Goal: Information Seeking & Learning: Understand process/instructions

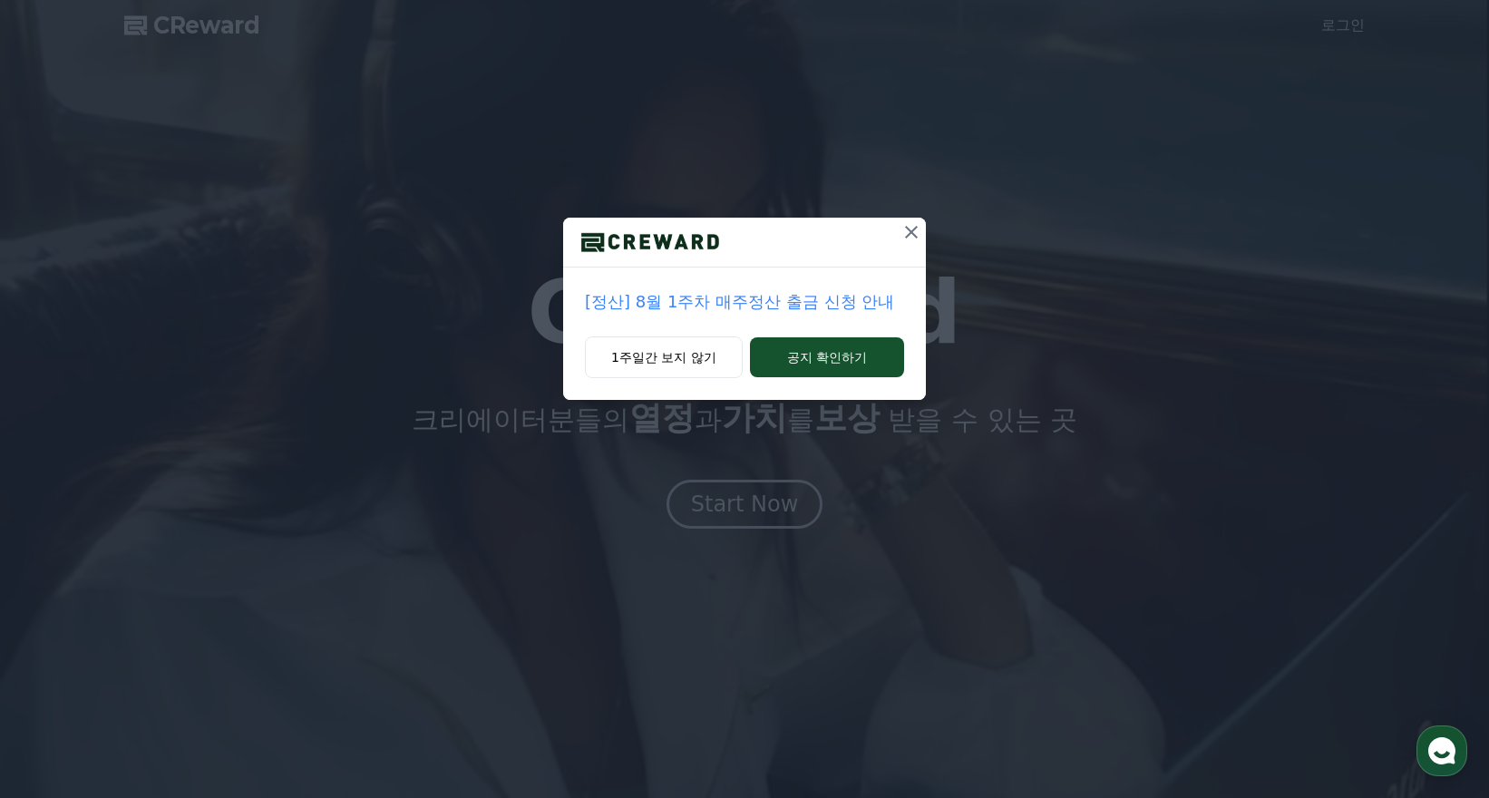
click at [718, 363] on button "1주일간 보지 않기" at bounding box center [664, 357] width 158 height 42
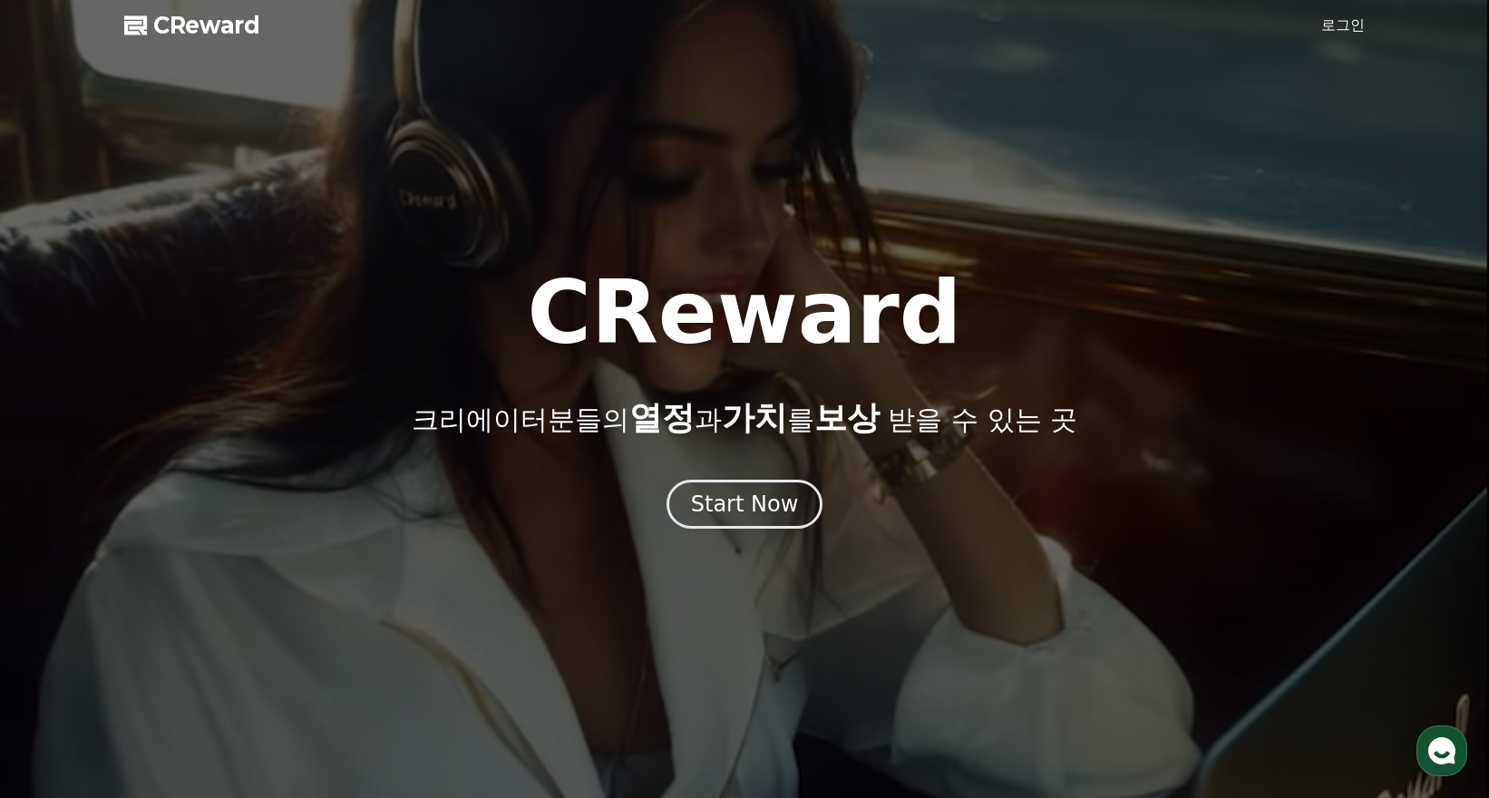
click at [714, 480] on button "Start Now" at bounding box center [744, 504] width 157 height 49
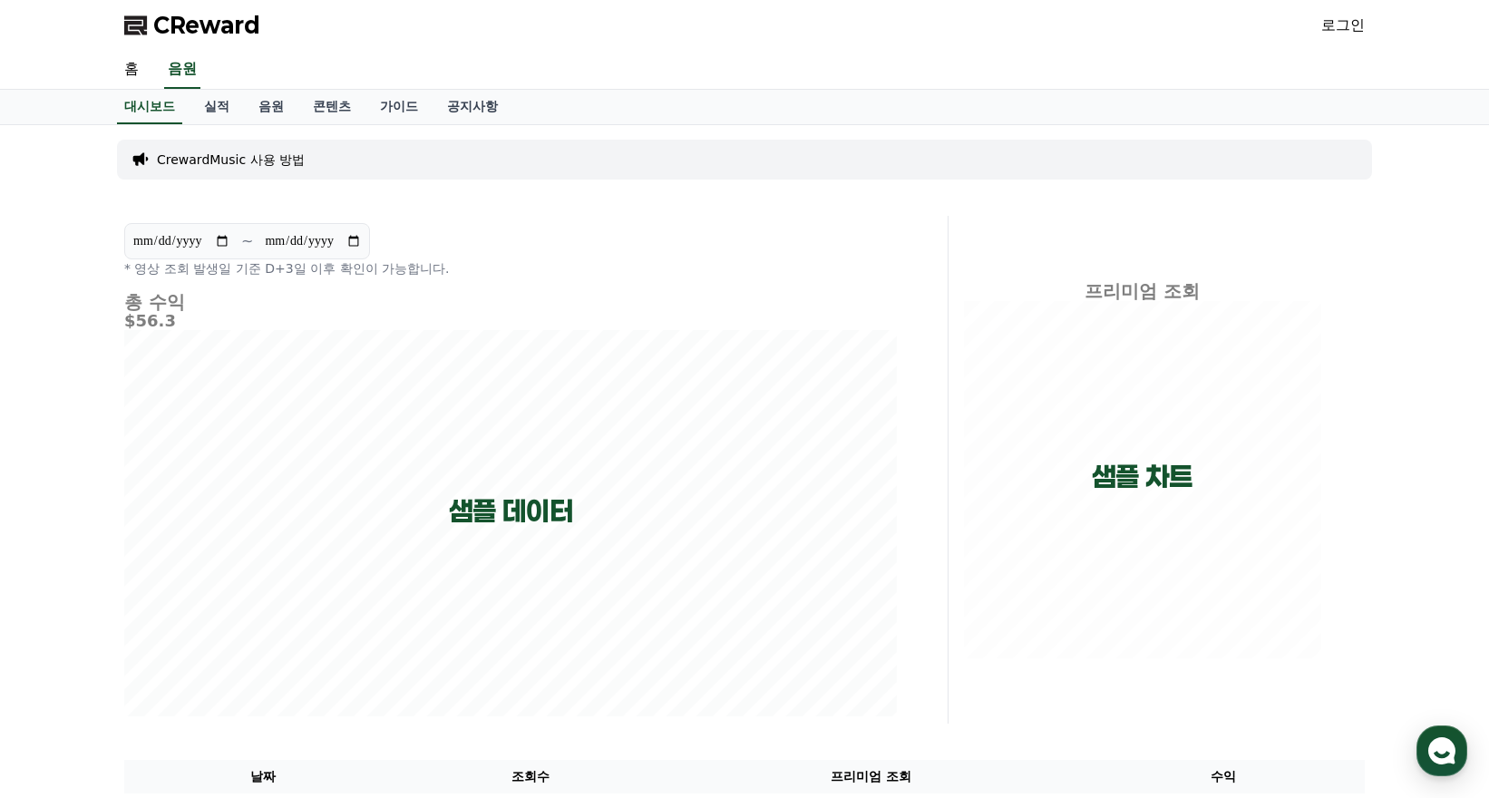
click at [264, 107] on link "음원" at bounding box center [271, 107] width 54 height 34
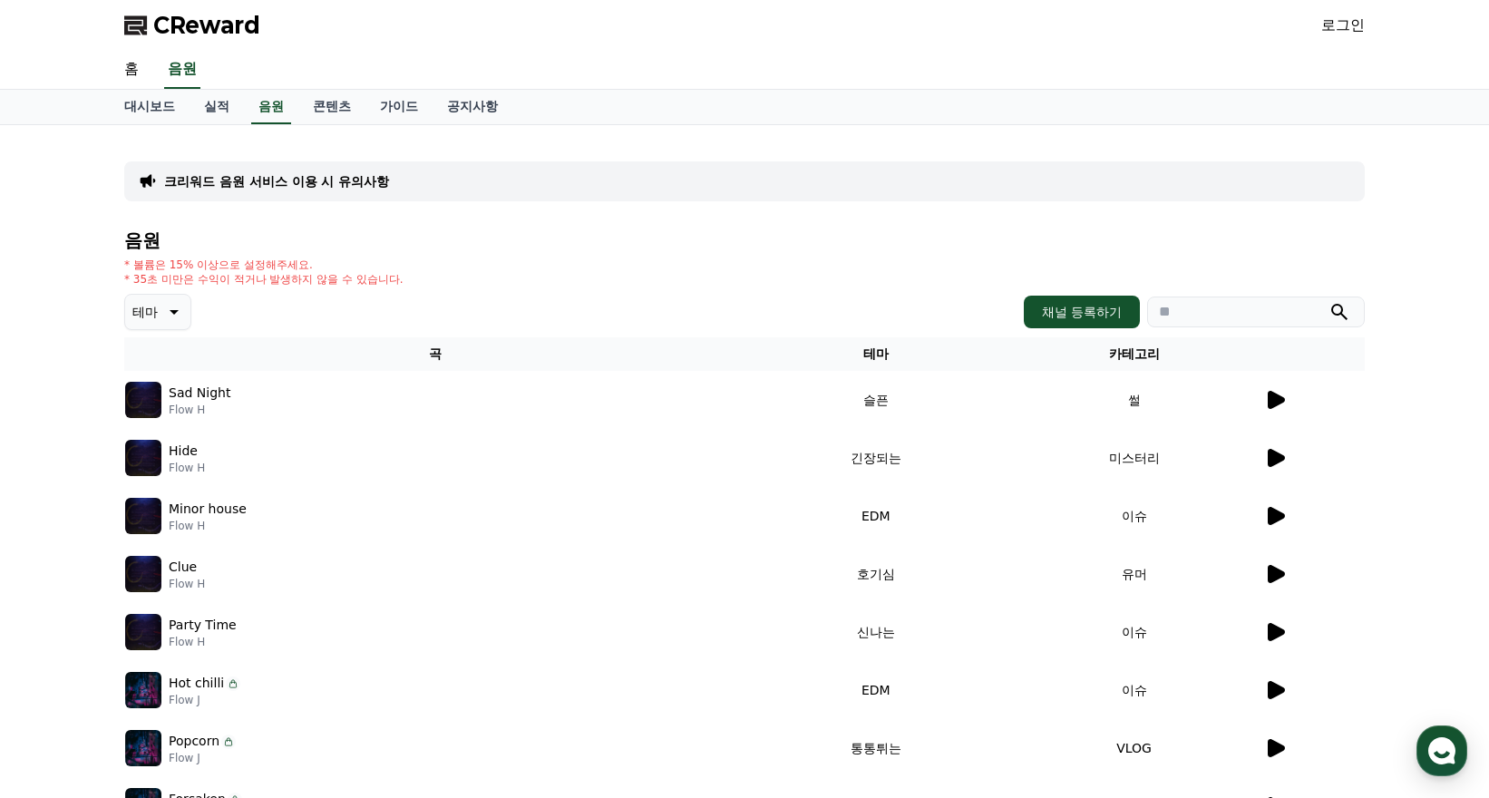
click at [460, 107] on link "공지사항" at bounding box center [472, 107] width 80 height 34
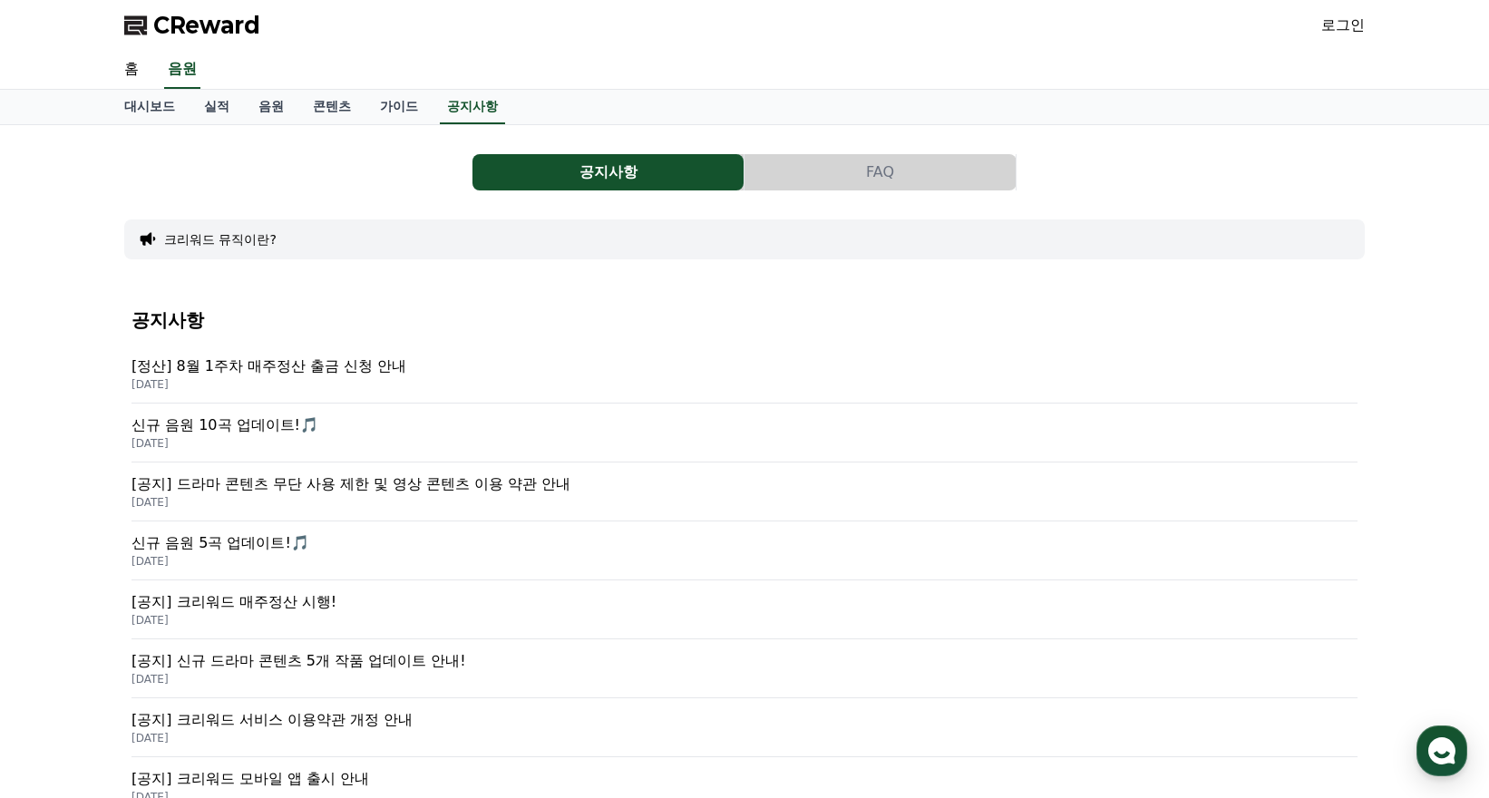
click at [860, 172] on button "FAQ" at bounding box center [879, 172] width 271 height 36
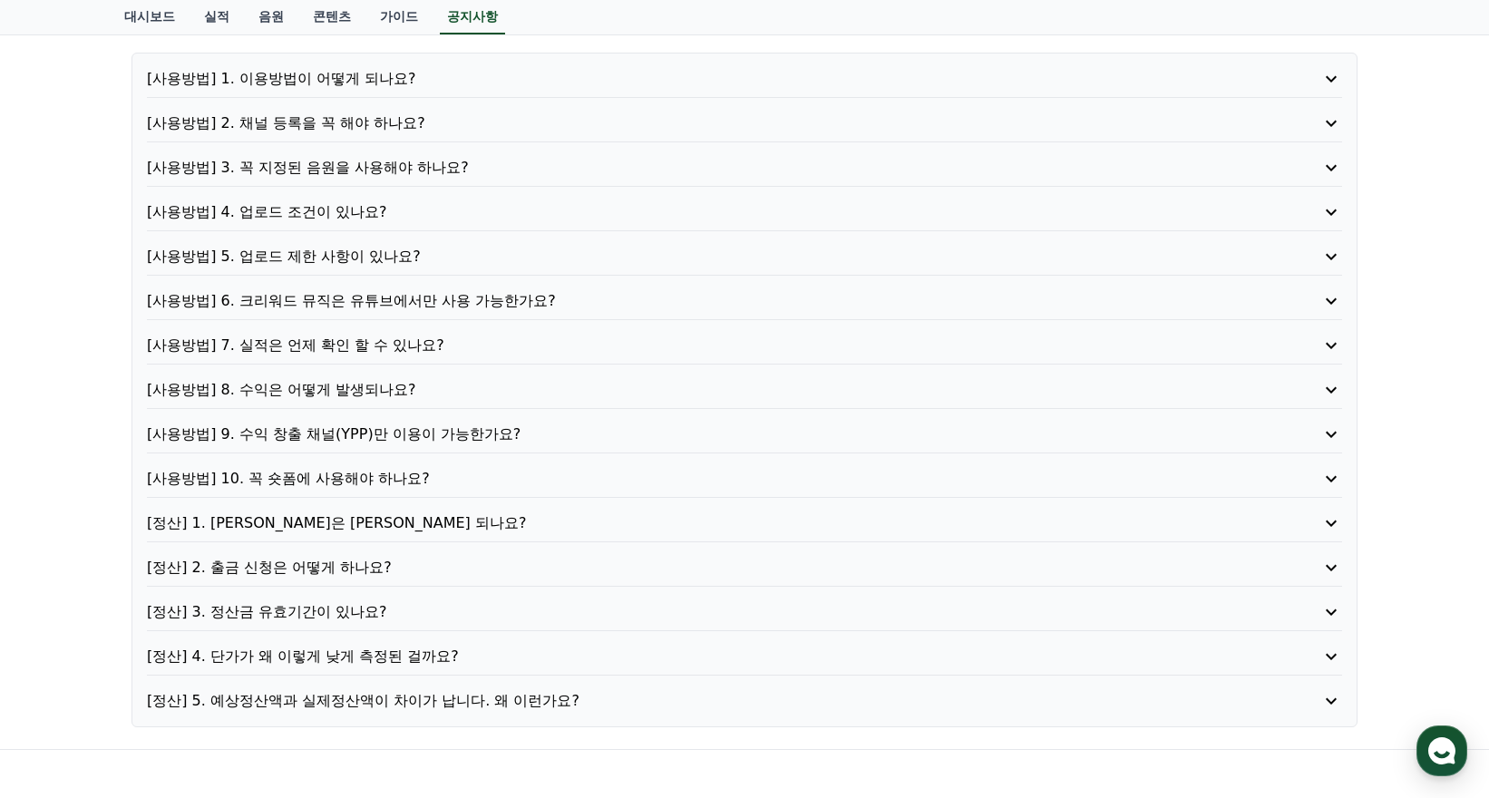
scroll to position [181, 0]
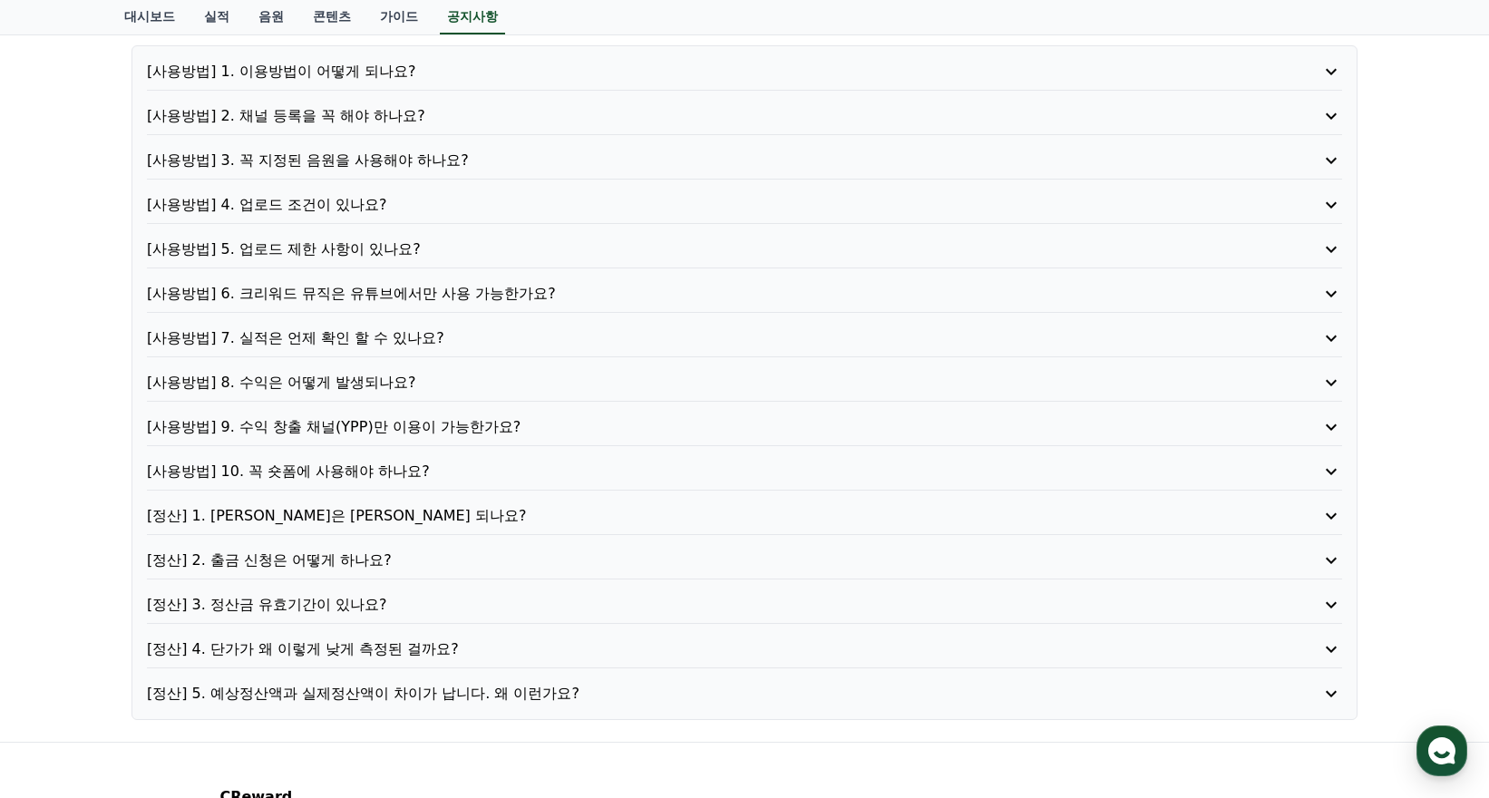
click at [410, 296] on p "[사용방법] 6. 크리워드 뮤직은 유튜브에서만 사용 가능한가요?" at bounding box center [697, 294] width 1100 height 22
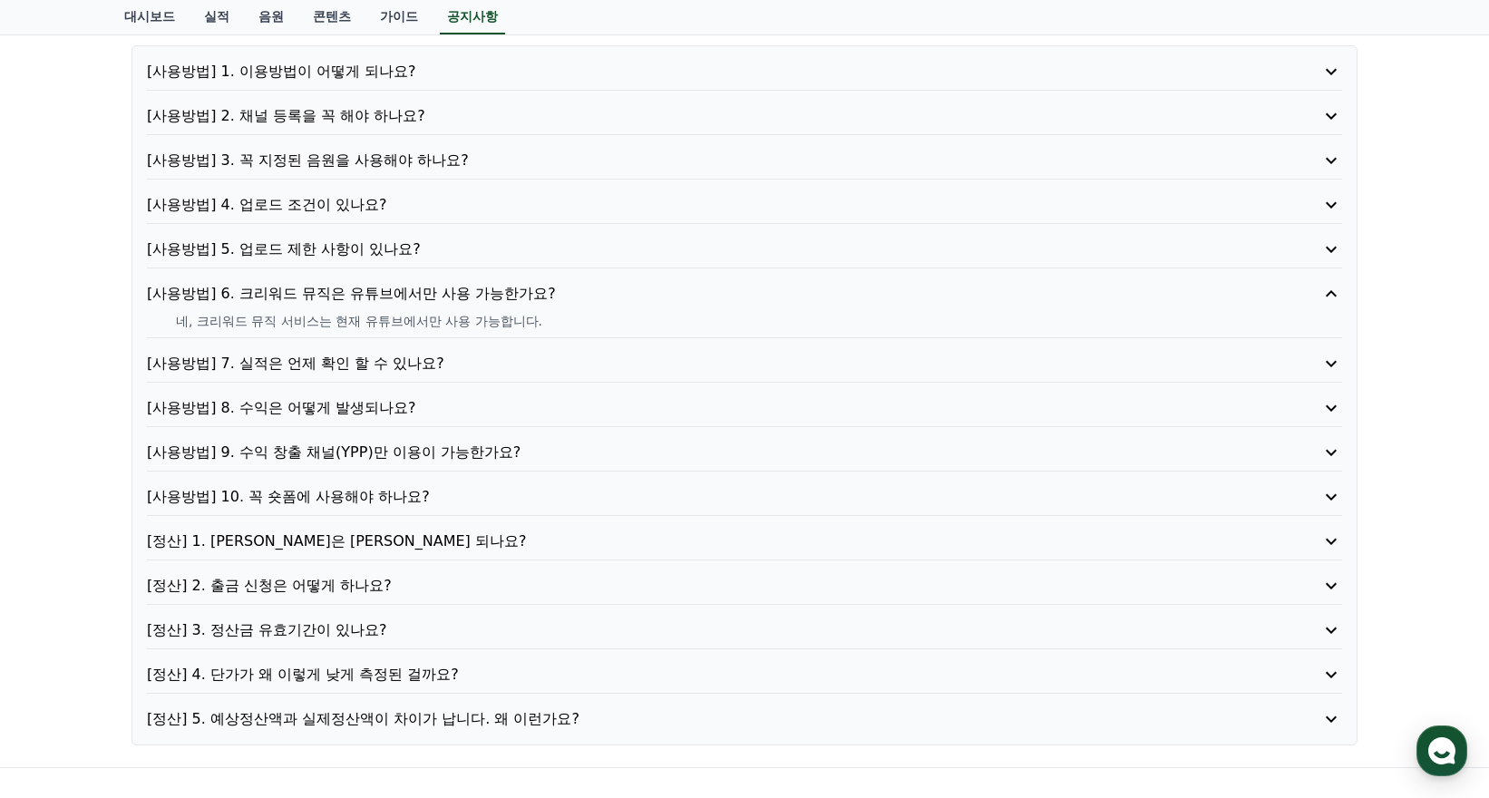
click at [369, 454] on p "[사용방법] 9. 수익 창출 채널(YPP)만 이용이 가능한가요?" at bounding box center [697, 453] width 1100 height 22
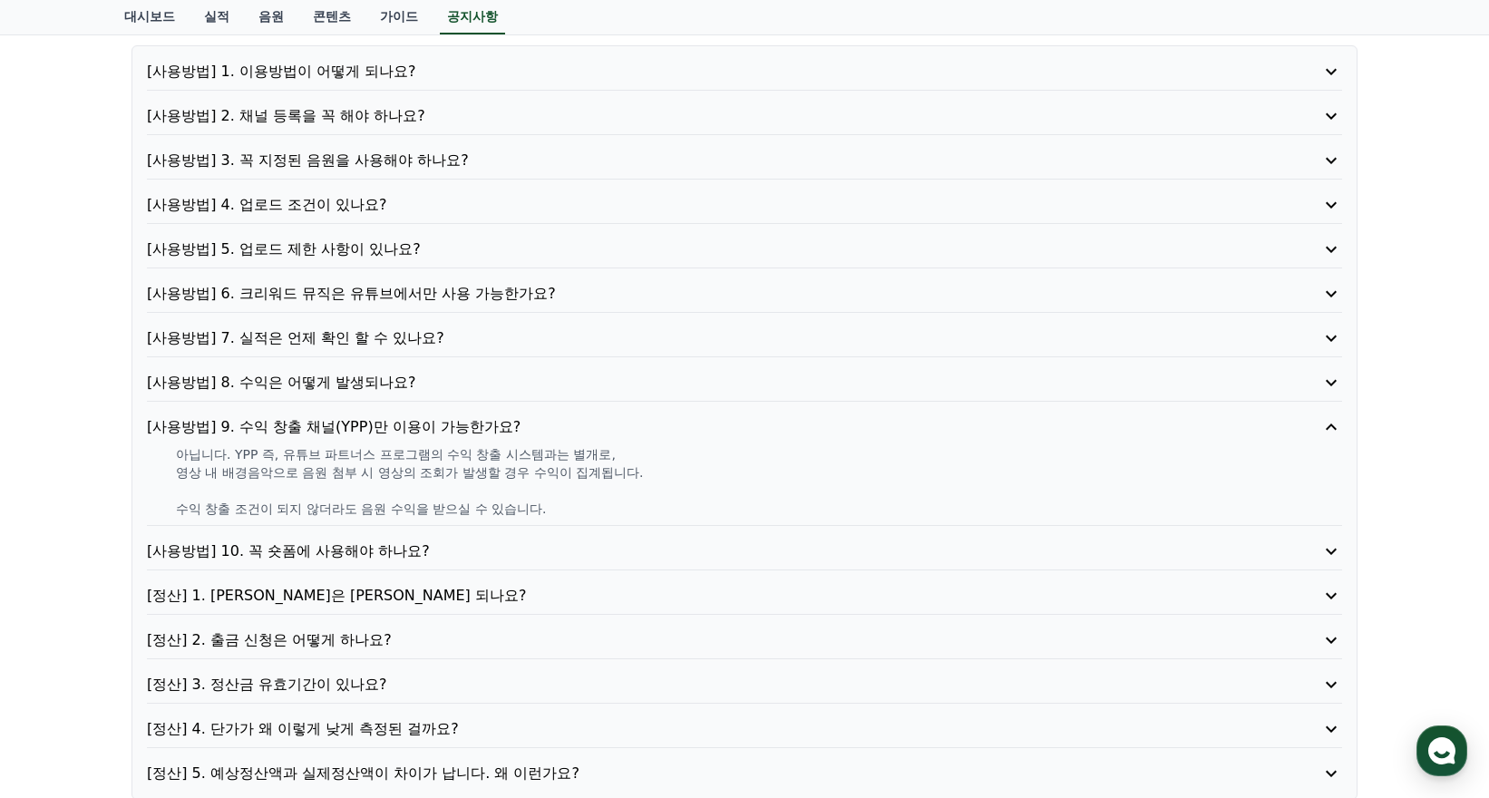
drag, startPoint x: 175, startPoint y: 453, endPoint x: 677, endPoint y: 520, distance: 506.7
click at [677, 520] on div "[사용방법] 9. 수익 창출 채널(YPP)만 이용이 가능한가요? 아닙니다. YPP 즉, 유튜브 파트너스 프로그램의 수익 창출 시스템과는 별개로…" at bounding box center [744, 471] width 1195 height 110
drag, startPoint x: 677, startPoint y: 520, endPoint x: 172, endPoint y: 447, distance: 510.3
click at [172, 447] on div "[사용방법] 9. 수익 창출 채널(YPP)만 이용이 가능한가요? 아닙니다. YPP 즉, 유튜브 파트너스 프로그램의 수익 창출 시스템과는 별개로…" at bounding box center [744, 471] width 1195 height 110
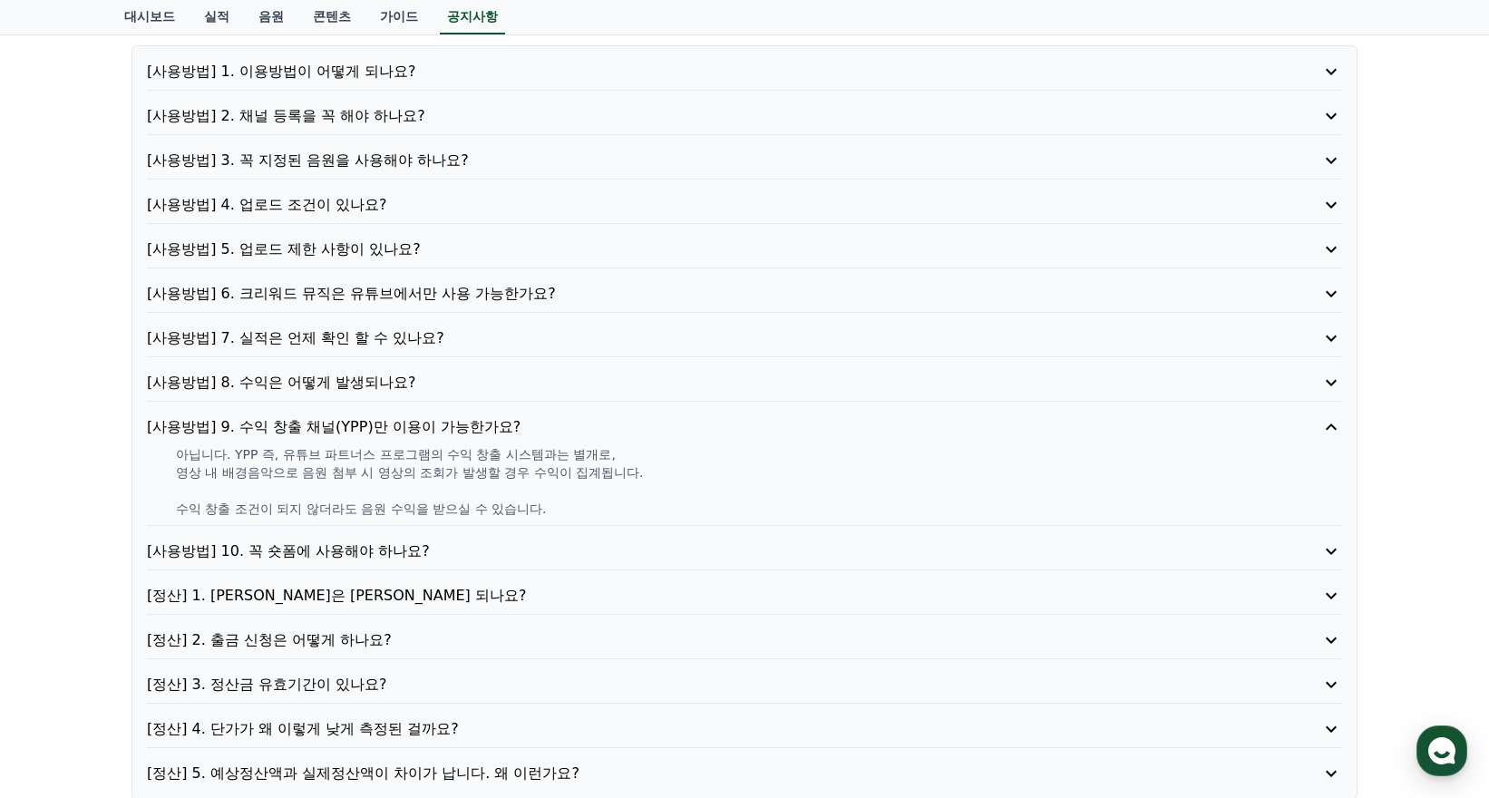
click at [172, 447] on div "아닙니다. YPP 즉, 유튜브 파트너스 프로그램의 수익 창출 시스템과는 별개로, 영상 내 배경음악으로 음원 첨부 시 영상의 조회가 발생할 경우…" at bounding box center [744, 481] width 1195 height 73
drag, startPoint x: 172, startPoint y: 447, endPoint x: 568, endPoint y: 518, distance: 402.4
click at [568, 518] on div "[사용방법] 9. 수익 창출 채널(YPP)만 이용이 가능한가요? 아닙니다. YPP 즉, 유튜브 파트너스 프로그램의 수익 창출 시스템과는 별개로…" at bounding box center [744, 471] width 1195 height 110
click at [570, 510] on p "수익 창출 조건이 되지 않더라도 음원 수익을 받으실 수 있습니다." at bounding box center [759, 509] width 1166 height 18
drag, startPoint x: 570, startPoint y: 510, endPoint x: 170, endPoint y: 465, distance: 402.4
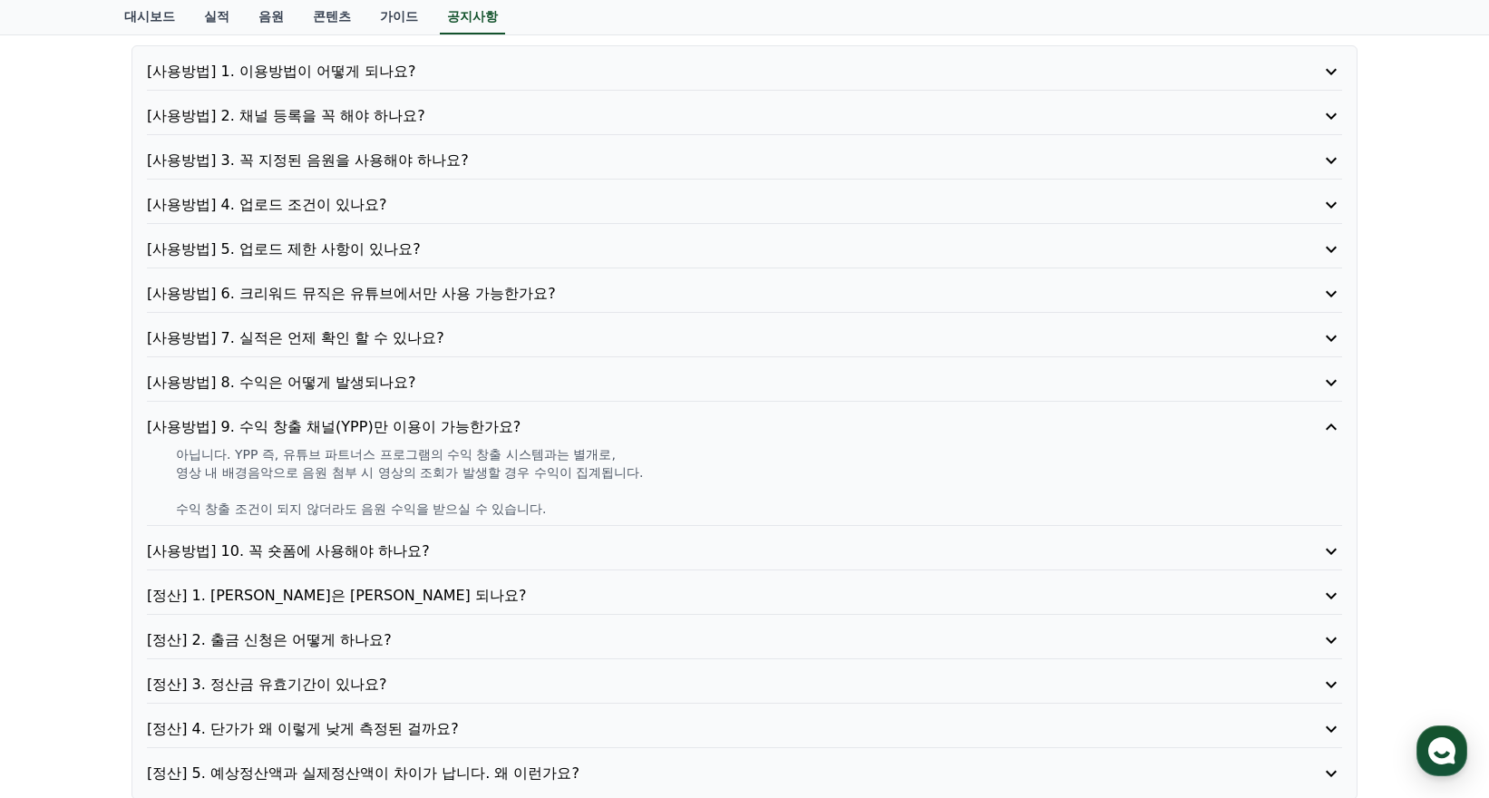
click at [170, 465] on div "아닙니다. YPP 즉, 유튜브 파트너스 프로그램의 수익 창출 시스템과는 별개로, 영상 내 배경음악으로 음원 첨부 시 영상의 조회가 발생할 경우…" at bounding box center [744, 481] width 1195 height 73
click at [170, 462] on div "아닙니다. YPP 즉, 유튜브 파트너스 프로그램의 수익 창출 시스템과는 별개로, 영상 내 배경음악으로 음원 첨부 시 영상의 조회가 발생할 경우…" at bounding box center [744, 481] width 1195 height 73
drag, startPoint x: 170, startPoint y: 458, endPoint x: 577, endPoint y: 513, distance: 410.8
click at [577, 513] on div "아닙니다. YPP 즉, 유튜브 파트너스 프로그램의 수익 창출 시스템과는 별개로, 영상 내 배경음악으로 음원 첨부 시 영상의 조회가 발생할 경우…" at bounding box center [744, 481] width 1195 height 73
click at [577, 513] on p "수익 창출 조건이 되지 않더라도 음원 수익을 받으실 수 있습니다." at bounding box center [759, 509] width 1166 height 18
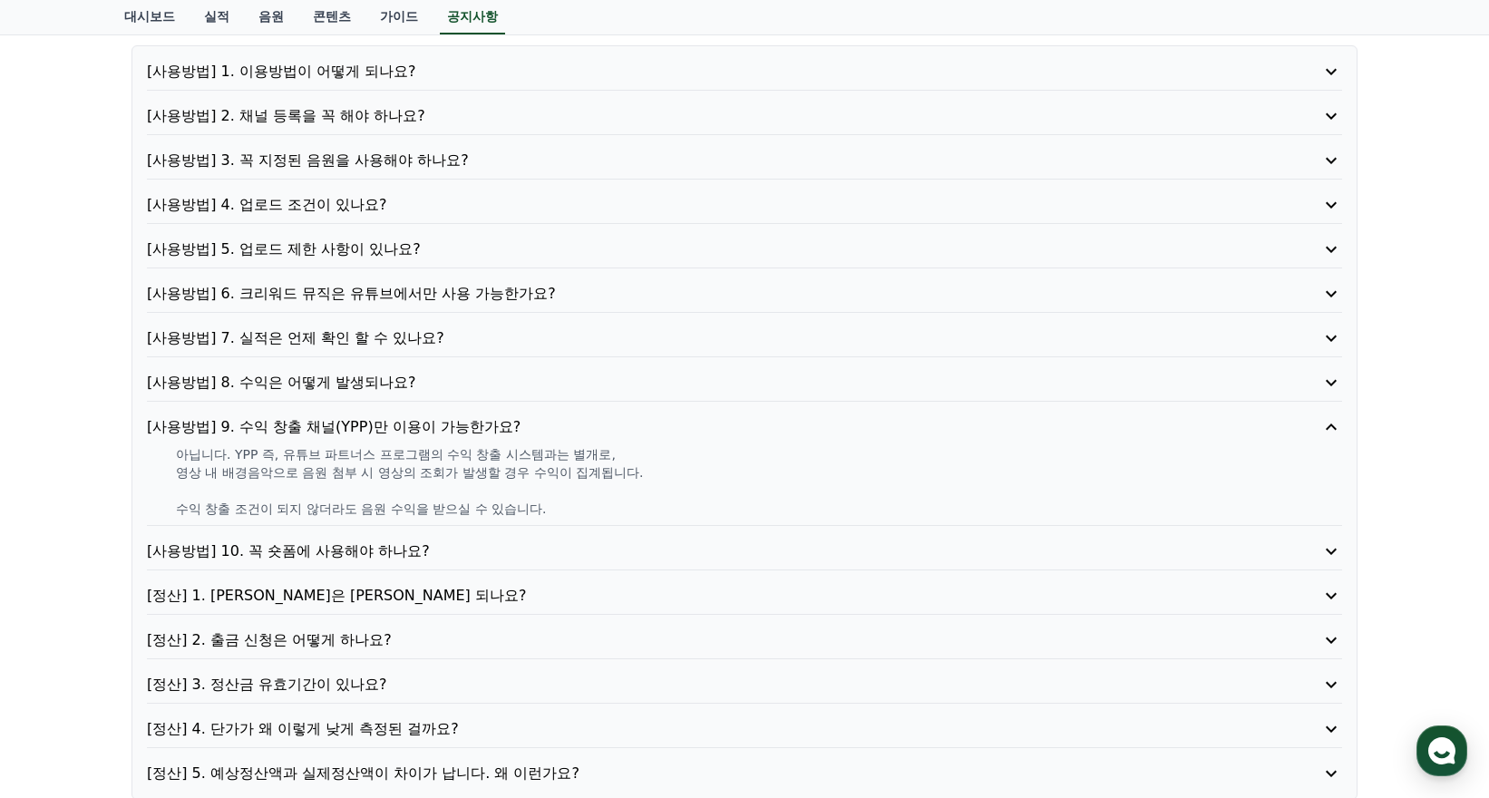
click at [348, 547] on p "[사용방법] 10. 꼭 숏폼에 사용해야 하나요?" at bounding box center [697, 551] width 1100 height 22
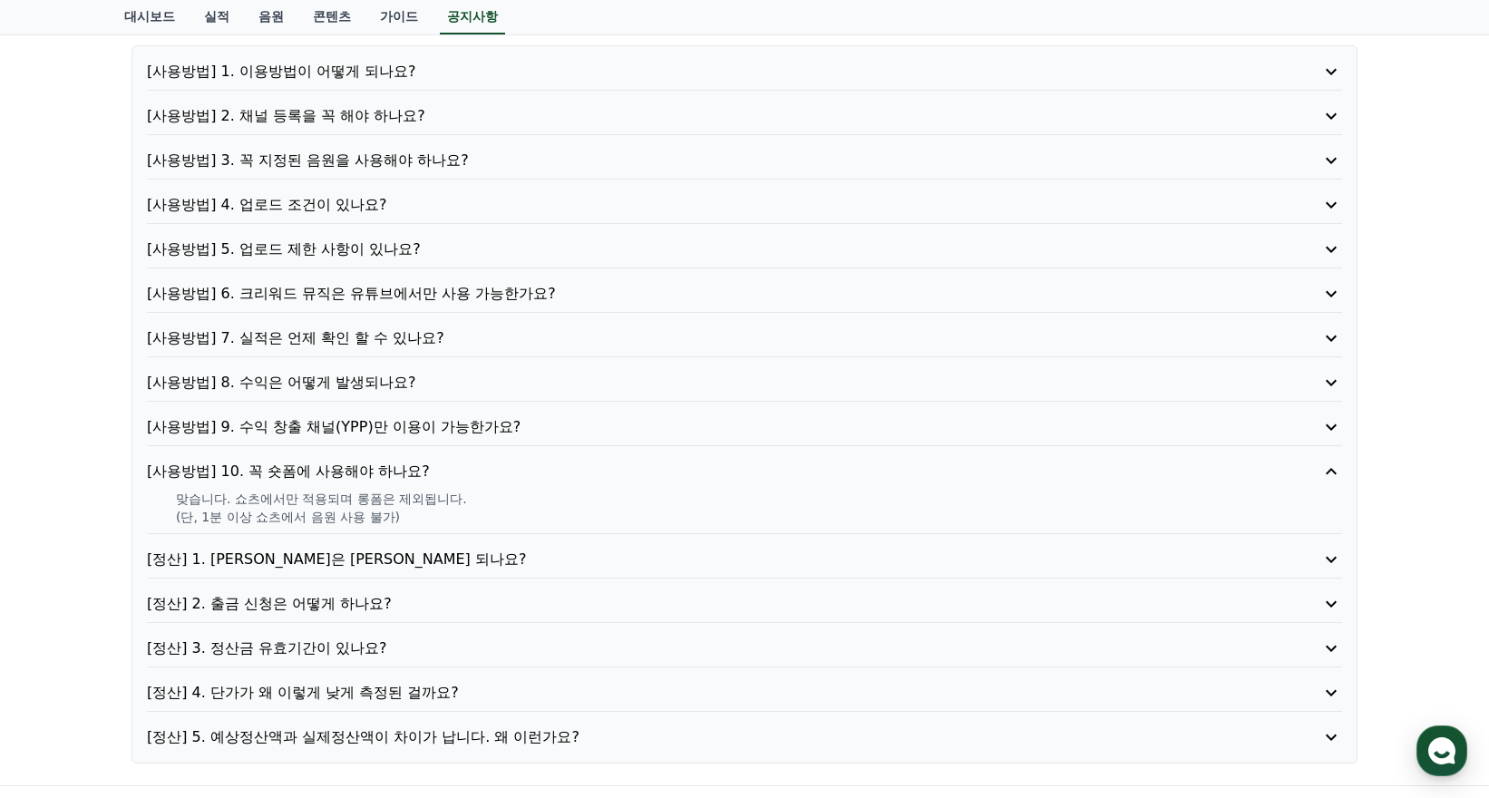
drag, startPoint x: 167, startPoint y: 507, endPoint x: 432, endPoint y: 525, distance: 266.2
click at [432, 525] on div "맞습니다. 쇼츠에서만 적용되며 롱폼은 제외됩니다. (단, 1분 이상 쇼츠에서 음원 사용 불가)" at bounding box center [744, 508] width 1195 height 36
drag, startPoint x: 432, startPoint y: 525, endPoint x: 420, endPoint y: 515, distance: 16.1
click at [420, 515] on p "(단, 1분 이상 쇼츠에서 음원 사용 불가)" at bounding box center [759, 517] width 1166 height 18
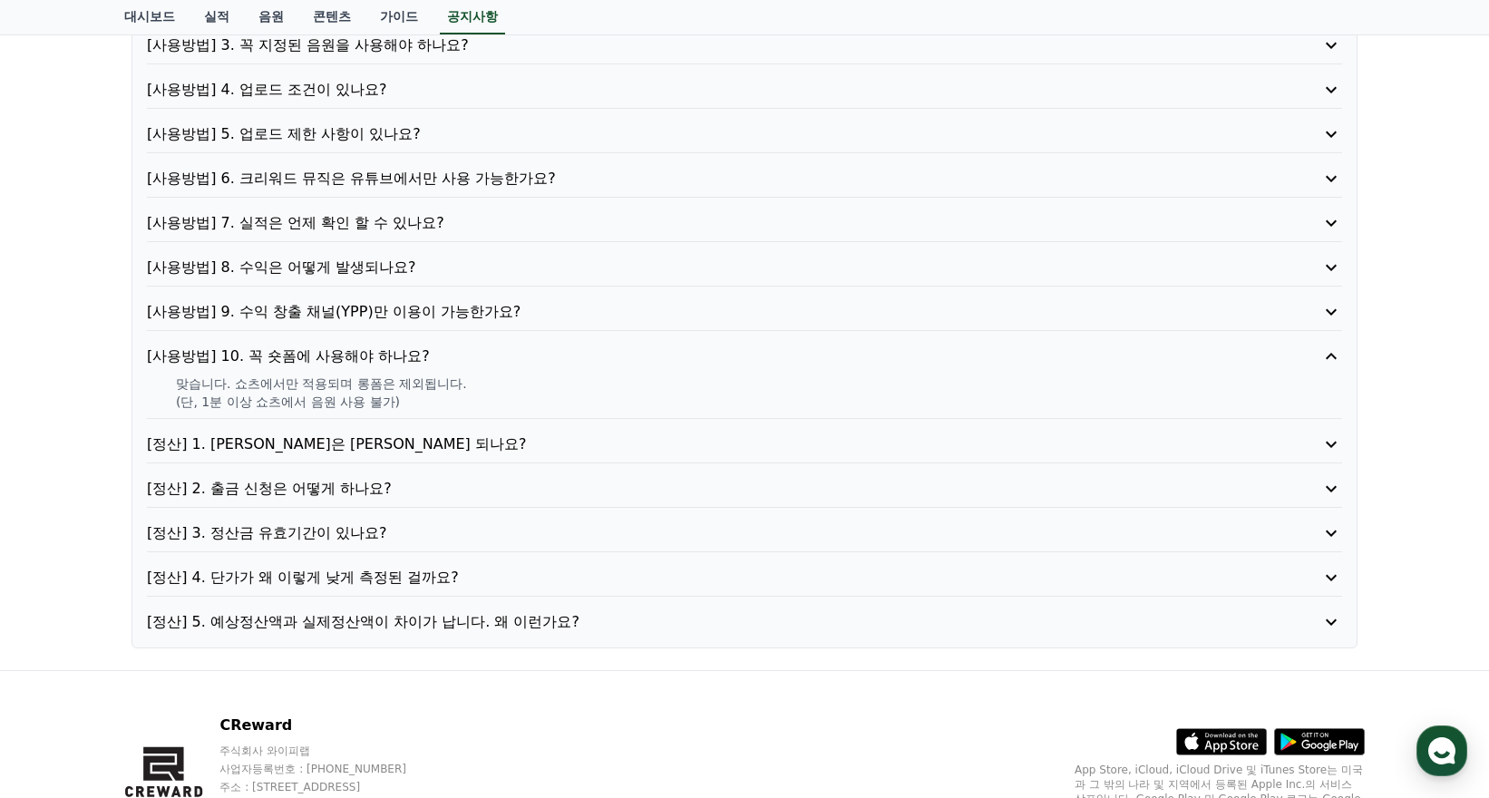
scroll to position [363, 0]
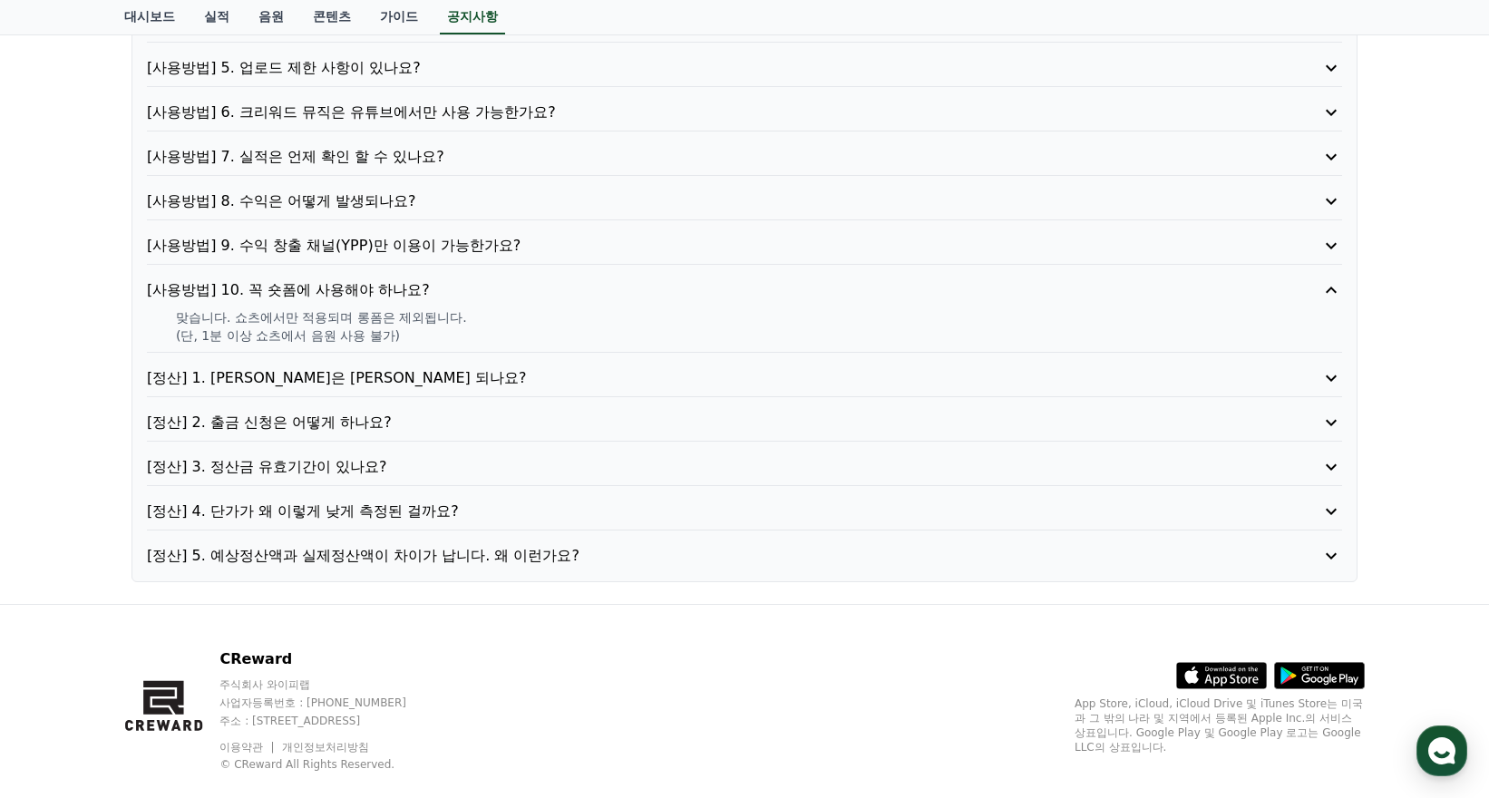
click at [324, 515] on p "[정산] 4. 단가가 왜 이렇게 낮게 측정된 걸까요?" at bounding box center [697, 511] width 1100 height 22
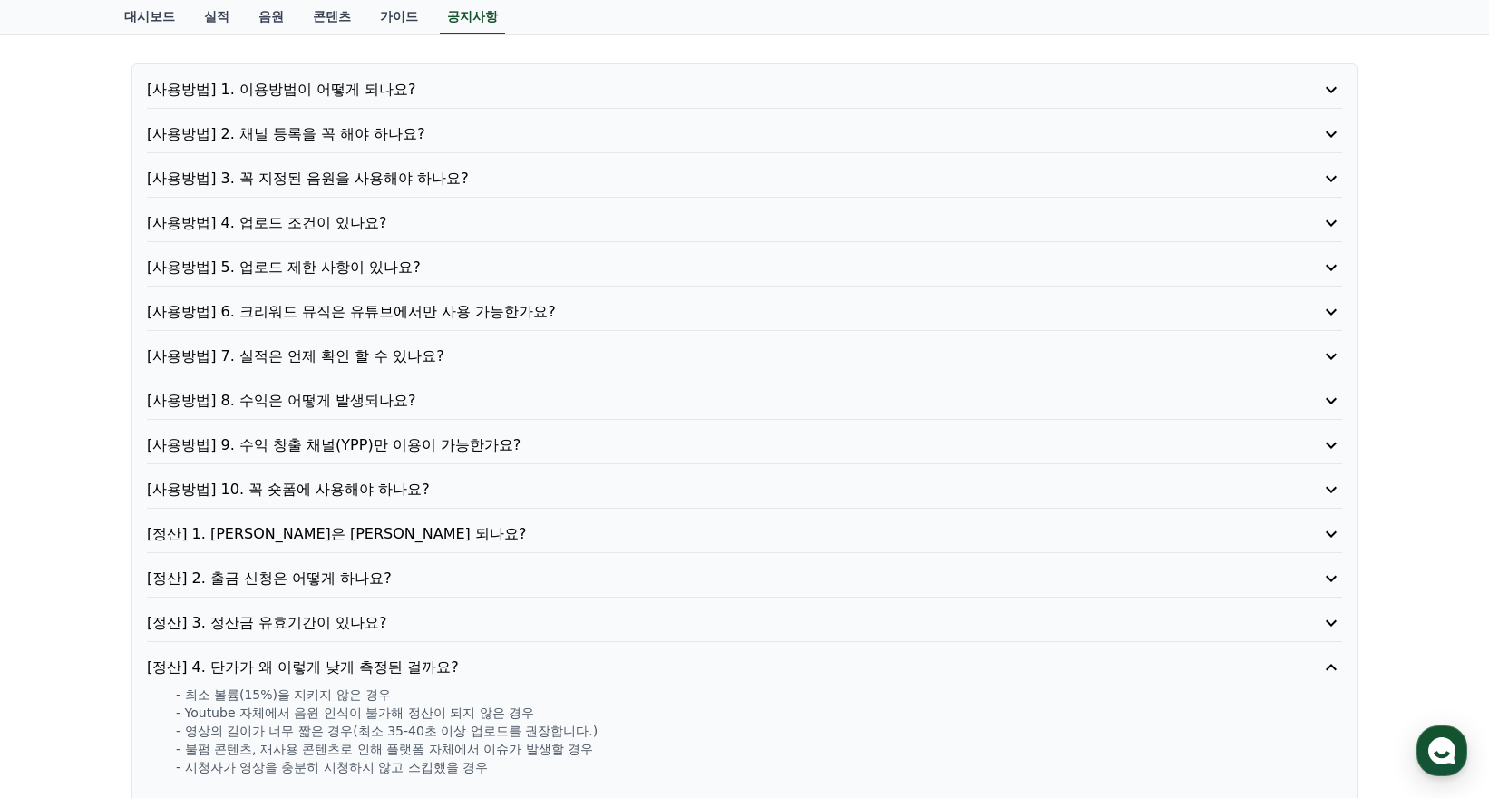
scroll to position [0, 0]
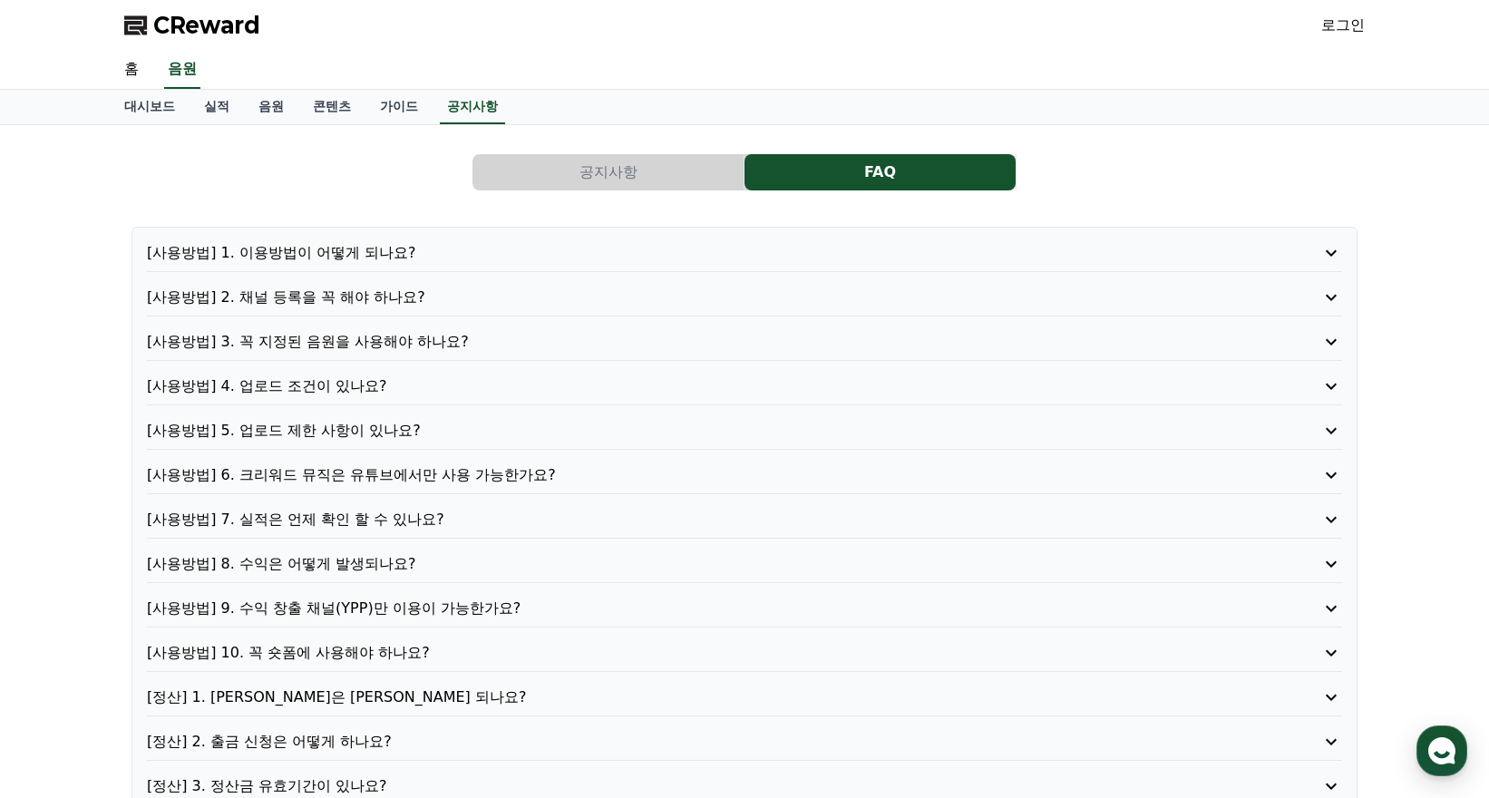
click at [1354, 24] on link "로그인" at bounding box center [1343, 26] width 44 height 22
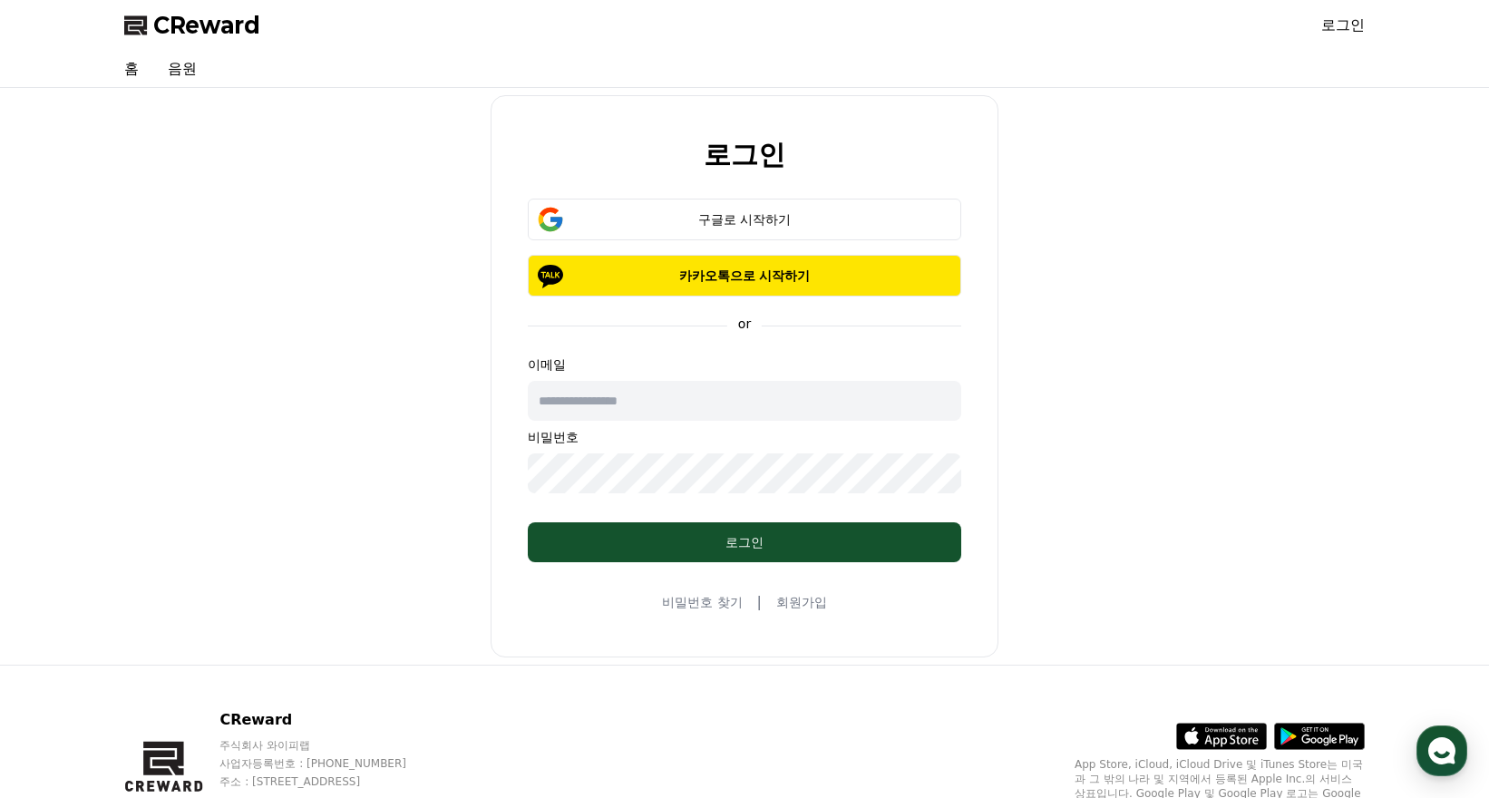
click at [780, 221] on div "구글로 시작하기" at bounding box center [744, 219] width 381 height 18
